Goal: Transaction & Acquisition: Purchase product/service

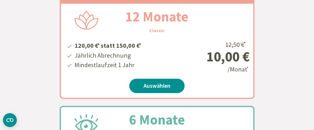
scroll to position [167, 0]
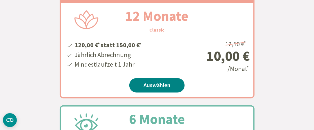
click at [159, 86] on link "Auswählen" at bounding box center [156, 85] width 55 height 14
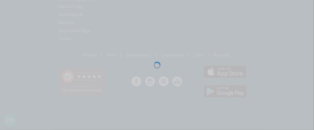
scroll to position [126, 0]
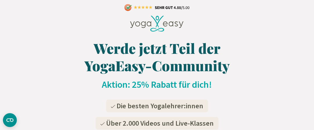
click at [167, 25] on icon at bounding box center [157, 24] width 54 height 16
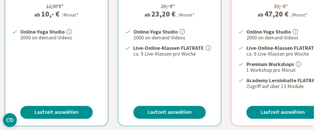
scroll to position [227, 0]
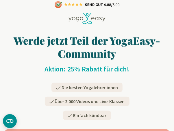
click at [90, 15] on icon at bounding box center [89, 17] width 6 height 8
